Goal: Transaction & Acquisition: Purchase product/service

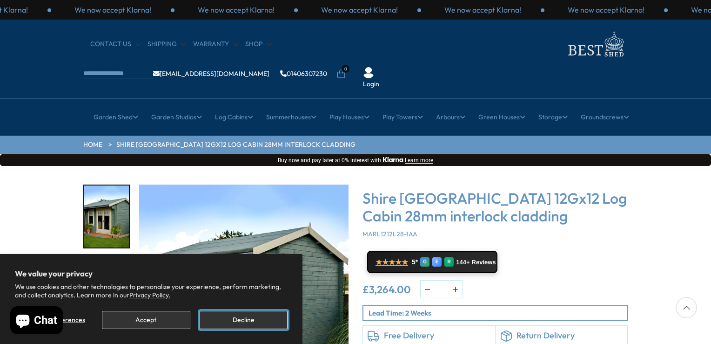
click at [259, 316] on button "Decline" at bounding box center [244, 319] width 88 height 18
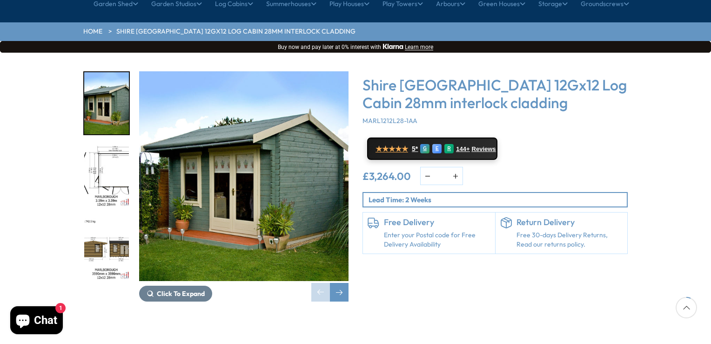
scroll to position [130, 0]
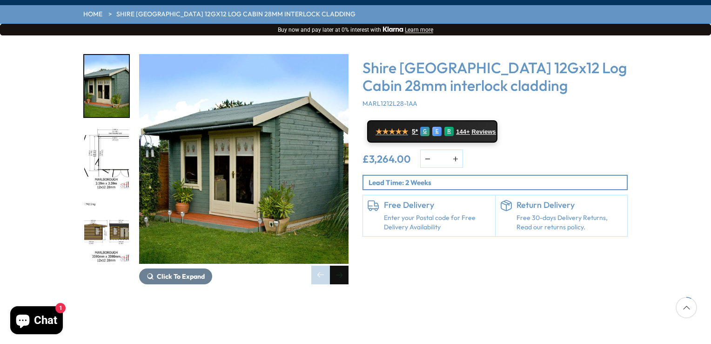
click at [345, 265] on div "Next slide" at bounding box center [339, 274] width 19 height 19
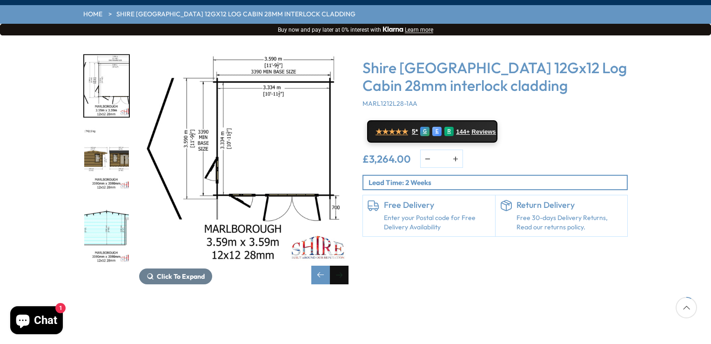
click at [345, 265] on div "Next slide" at bounding box center [339, 274] width 19 height 19
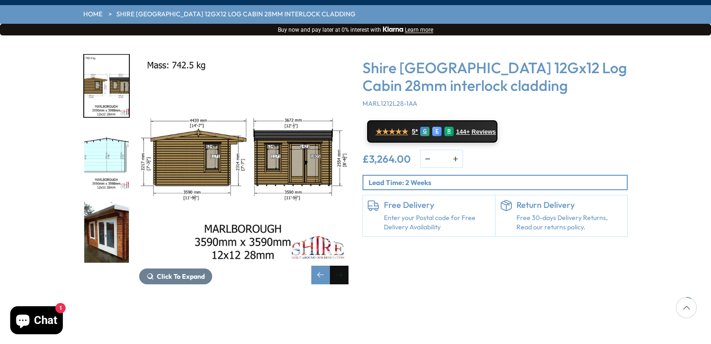
click at [345, 265] on div "Next slide" at bounding box center [339, 274] width 19 height 19
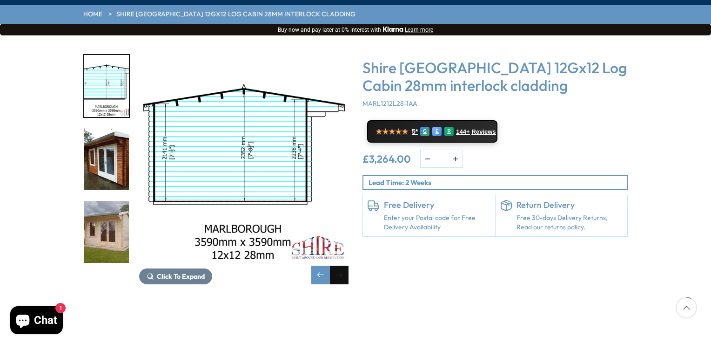
click at [345, 265] on div "Next slide" at bounding box center [339, 274] width 19 height 19
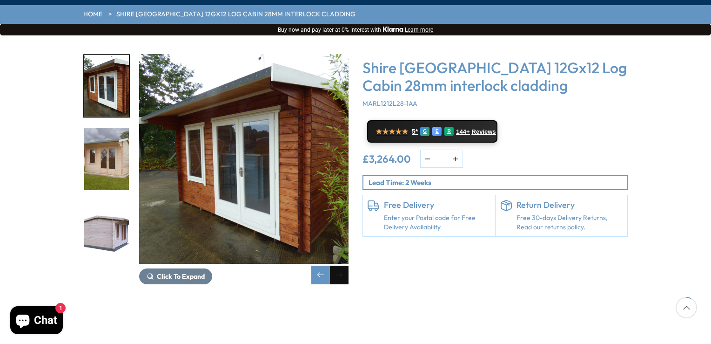
click at [345, 265] on div "Next slide" at bounding box center [339, 274] width 19 height 19
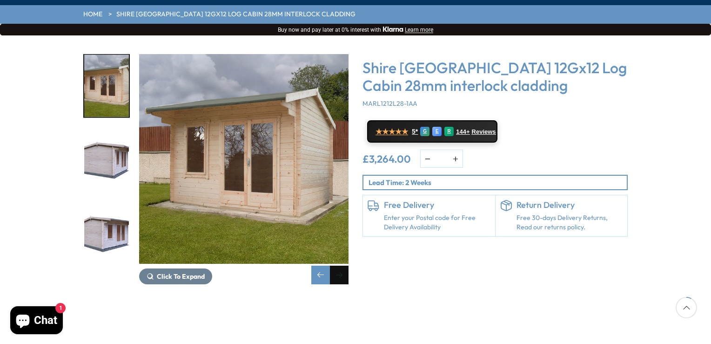
click at [345, 265] on div "Next slide" at bounding box center [339, 274] width 19 height 19
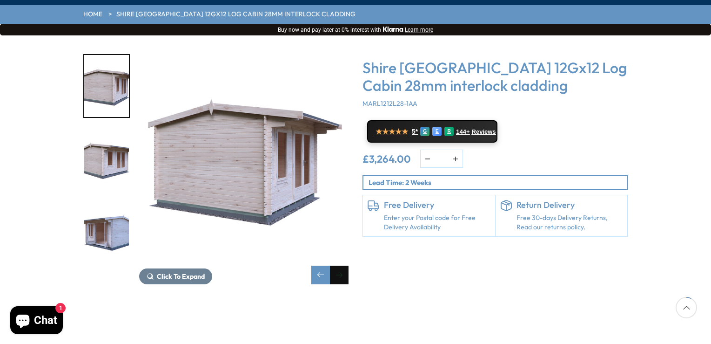
click at [345, 265] on div "Next slide" at bounding box center [339, 274] width 19 height 19
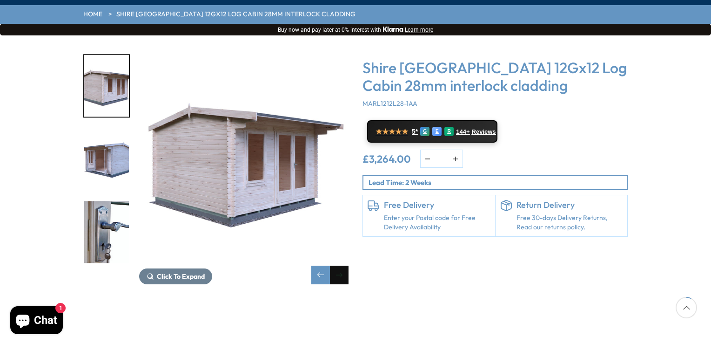
click at [345, 265] on div "Next slide" at bounding box center [339, 274] width 19 height 19
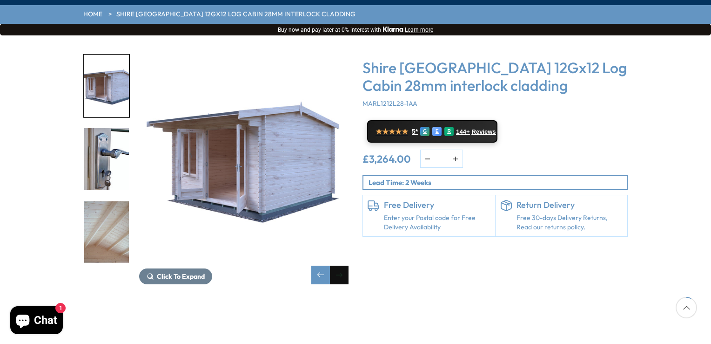
click at [345, 265] on div "Next slide" at bounding box center [339, 274] width 19 height 19
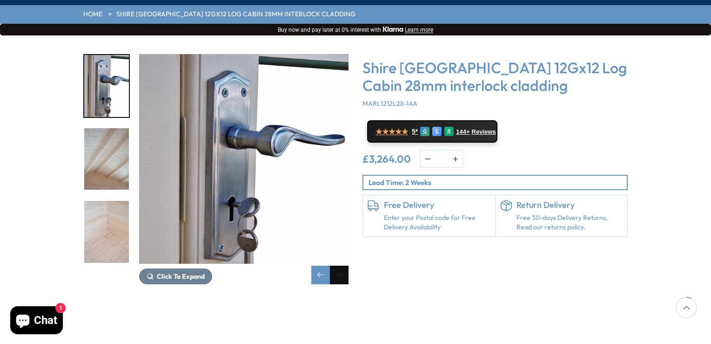
click at [345, 265] on div "Next slide" at bounding box center [339, 274] width 19 height 19
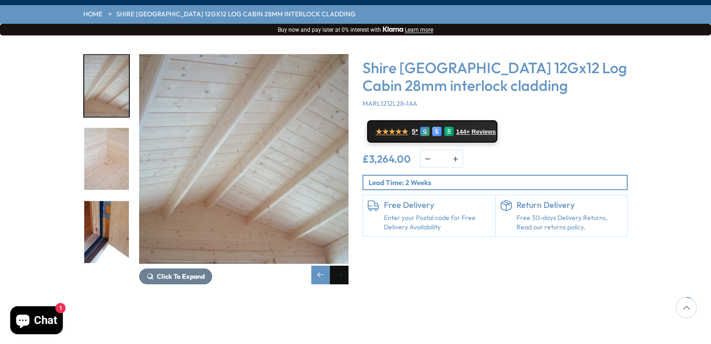
click at [345, 265] on div "Next slide" at bounding box center [339, 274] width 19 height 19
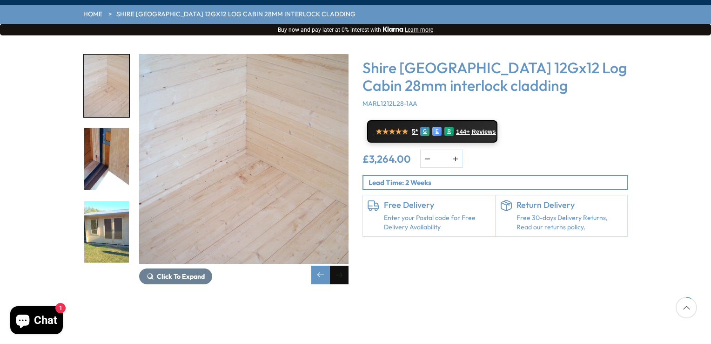
click at [345, 265] on div "Next slide" at bounding box center [339, 274] width 19 height 19
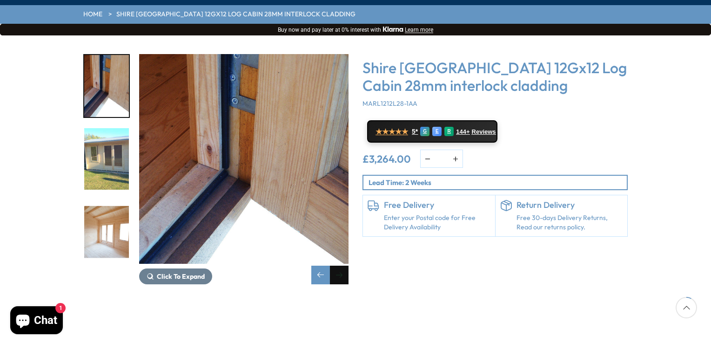
click at [345, 265] on div "Next slide" at bounding box center [339, 274] width 19 height 19
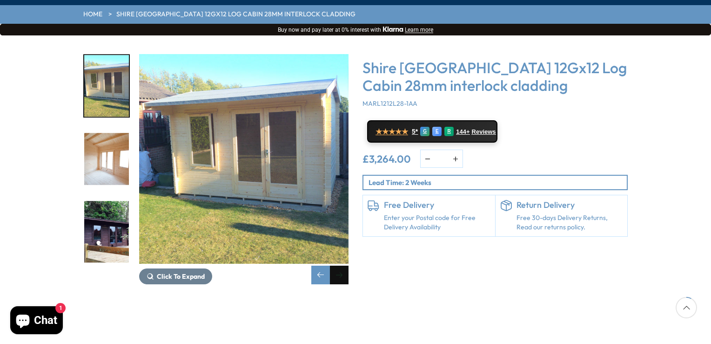
click at [345, 265] on div "Next slide" at bounding box center [339, 274] width 19 height 19
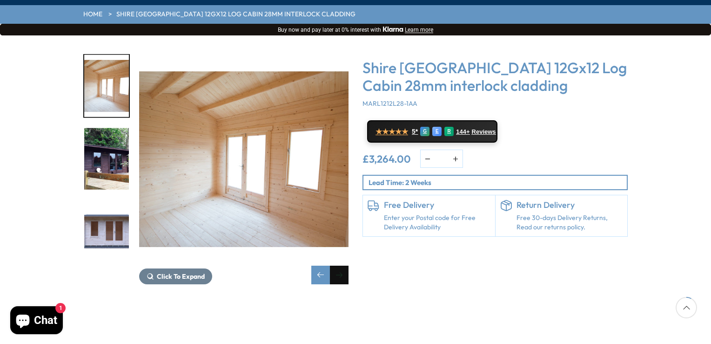
click at [345, 265] on div "Next slide" at bounding box center [339, 274] width 19 height 19
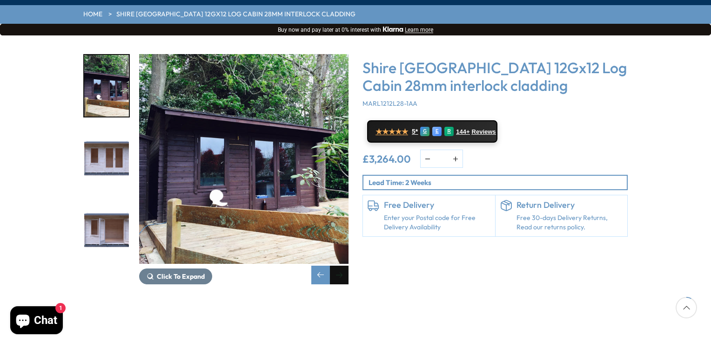
click at [345, 265] on div "Next slide" at bounding box center [339, 274] width 19 height 19
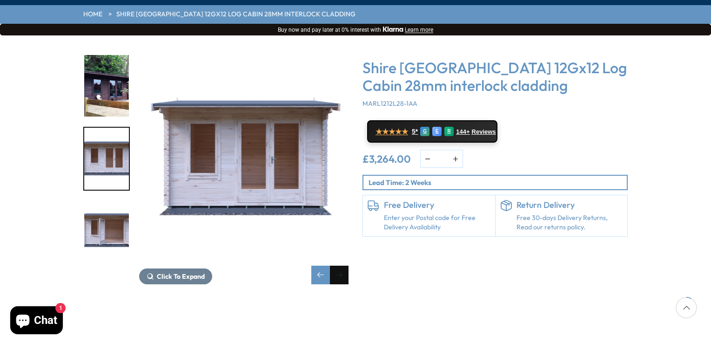
click at [345, 265] on div "Next slide" at bounding box center [339, 274] width 19 height 19
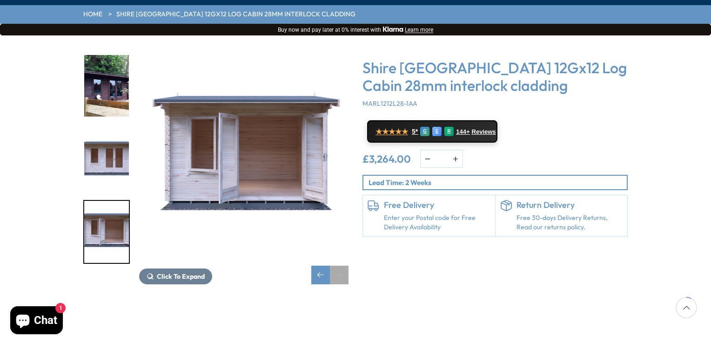
click at [345, 265] on div "Next slide" at bounding box center [339, 274] width 19 height 19
